Goal: Find specific fact: Find specific fact

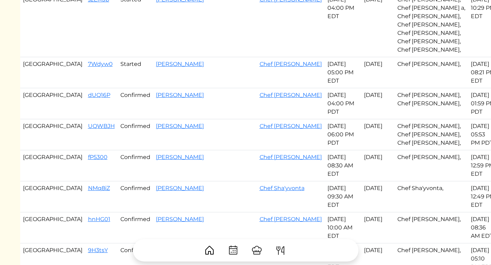
scroll to position [102, 0]
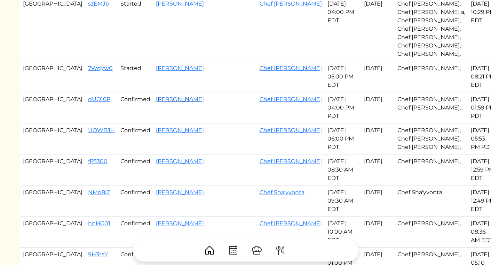
click at [156, 96] on link "[PERSON_NAME]" at bounding box center [180, 99] width 48 height 7
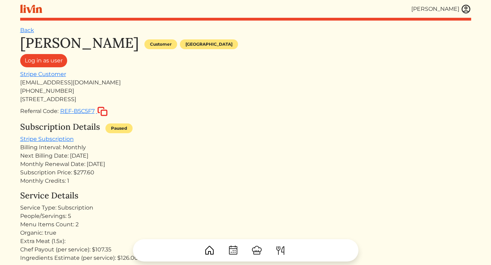
click at [464, 8] on img at bounding box center [466, 9] width 10 height 10
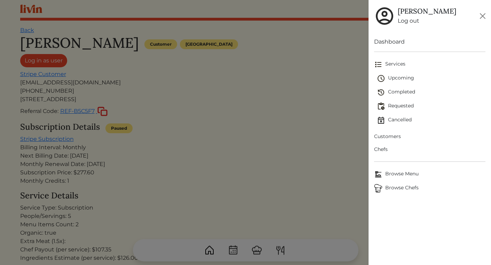
click at [394, 79] on span "Upcoming" at bounding box center [431, 78] width 109 height 8
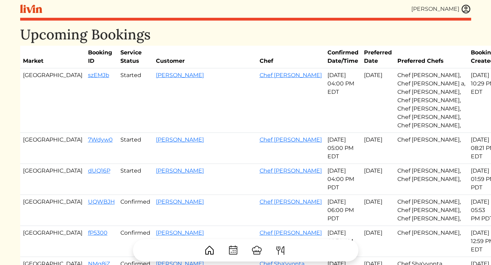
click at [465, 7] on img at bounding box center [466, 9] width 10 height 10
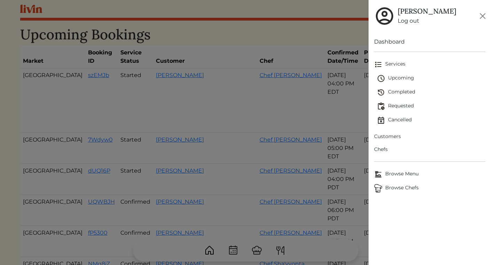
click at [389, 135] on span "Customers" at bounding box center [429, 136] width 111 height 7
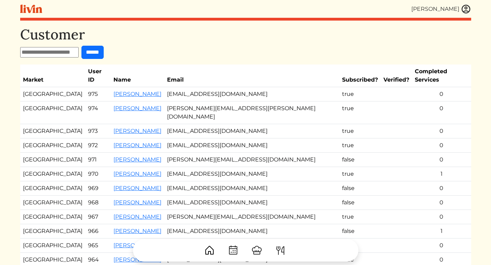
click at [76, 49] on input "text" at bounding box center [49, 52] width 59 height 10
type input "*******"
click at [81, 46] on input "******" at bounding box center [92, 52] width 22 height 13
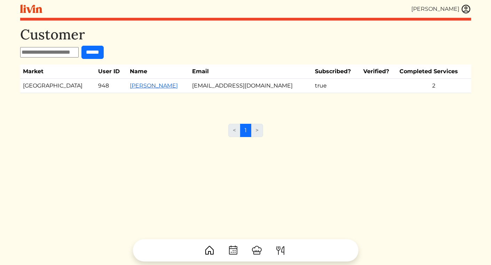
click at [130, 86] on link "[PERSON_NAME]" at bounding box center [154, 85] width 48 height 7
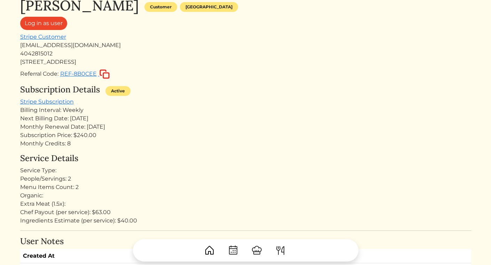
scroll to position [36, 0]
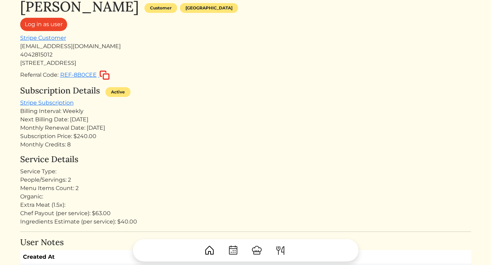
click at [60, 64] on div "[STREET_ADDRESS]" at bounding box center [245, 63] width 451 height 8
copy div "[STREET_ADDRESS]"
